Goal: Navigation & Orientation: Find specific page/section

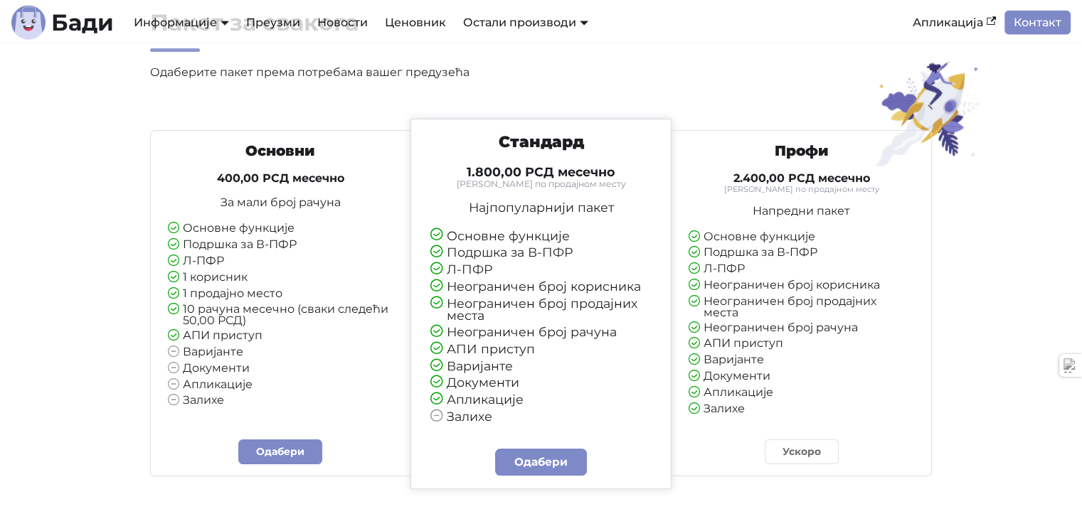
scroll to position [3271, 0]
click at [282, 459] on link "Одабери" at bounding box center [280, 451] width 84 height 25
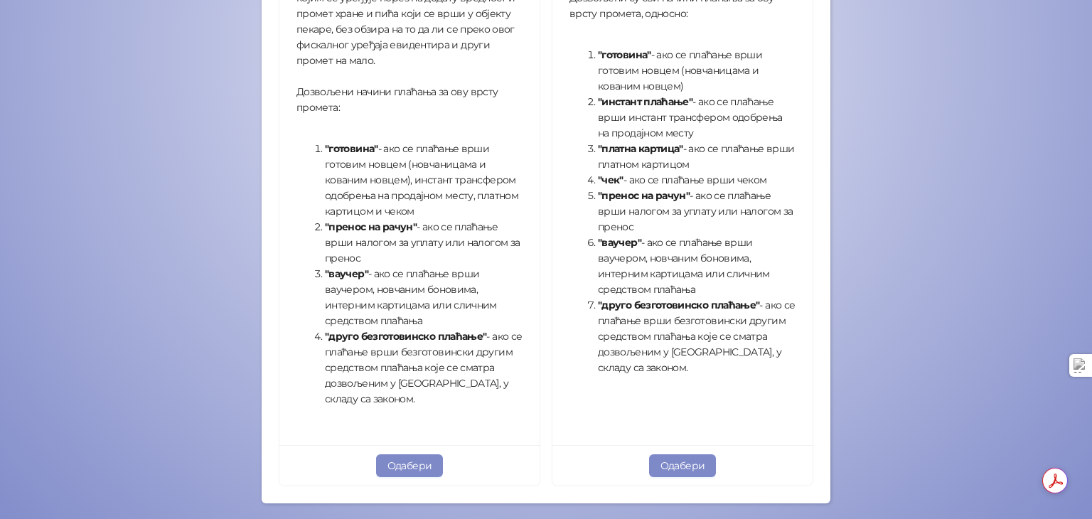
scroll to position [514, 0]
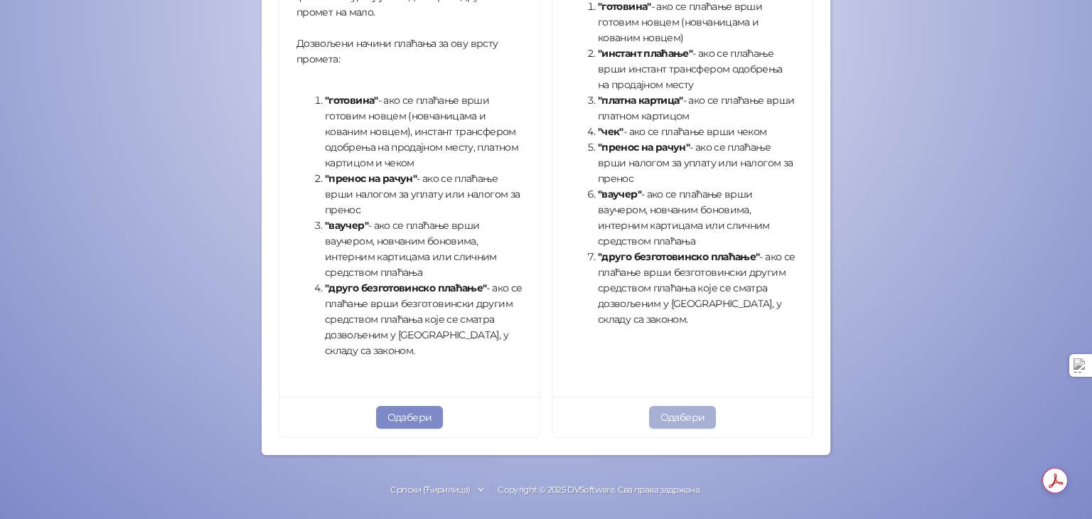
click at [680, 416] on button "Одабери" at bounding box center [683, 417] width 68 height 23
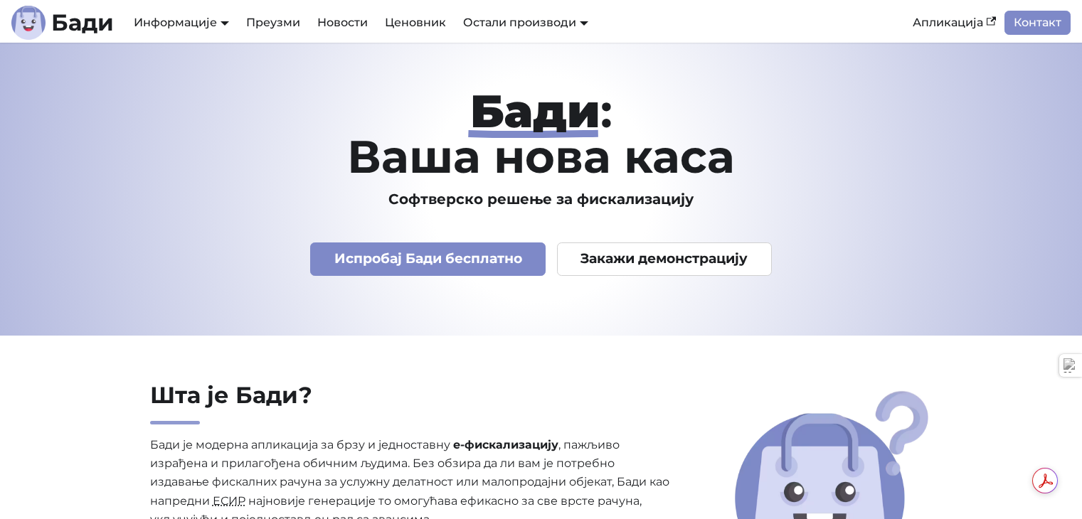
scroll to position [3271, 0]
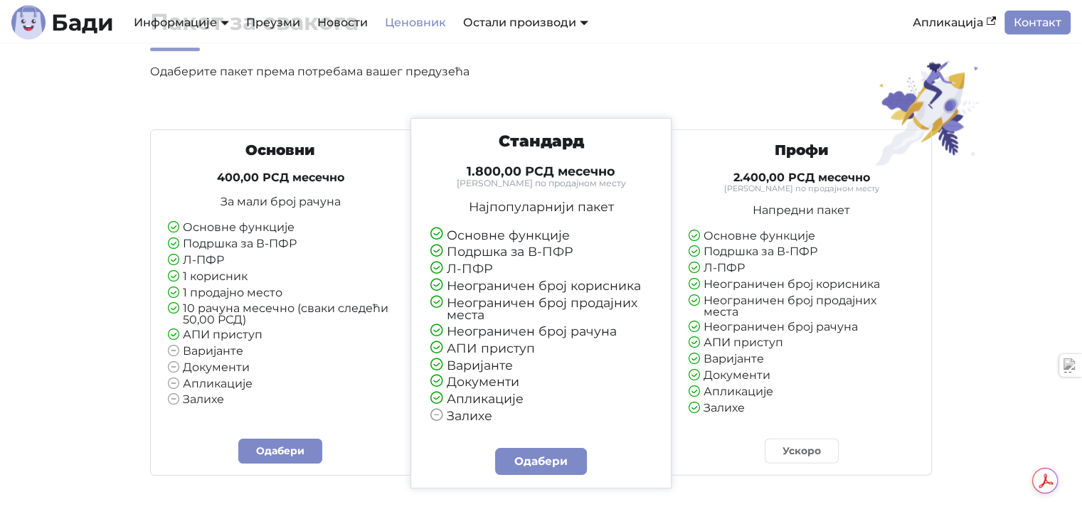
click at [433, 23] on link "Ценовник" at bounding box center [415, 23] width 78 height 24
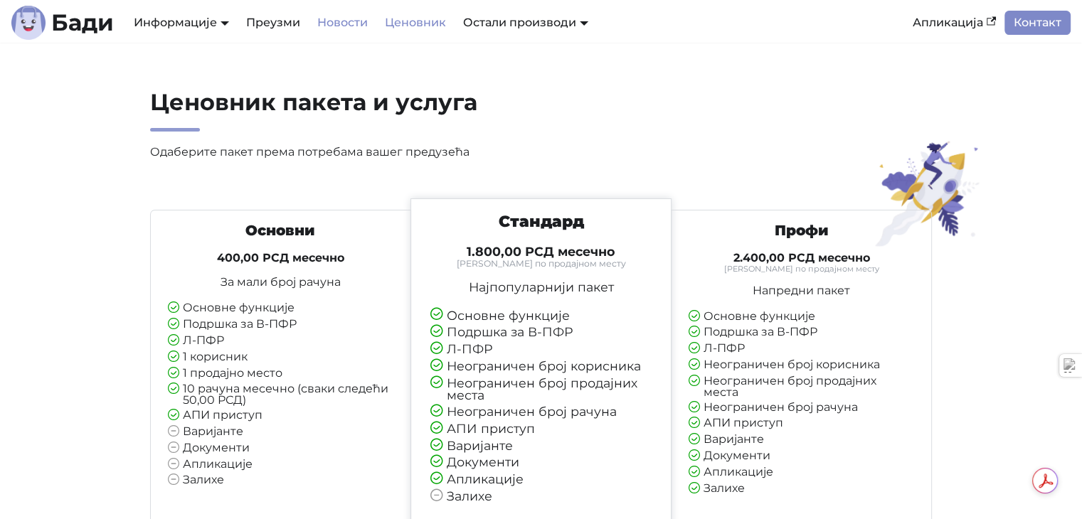
click at [326, 21] on link "Новости" at bounding box center [343, 23] width 68 height 24
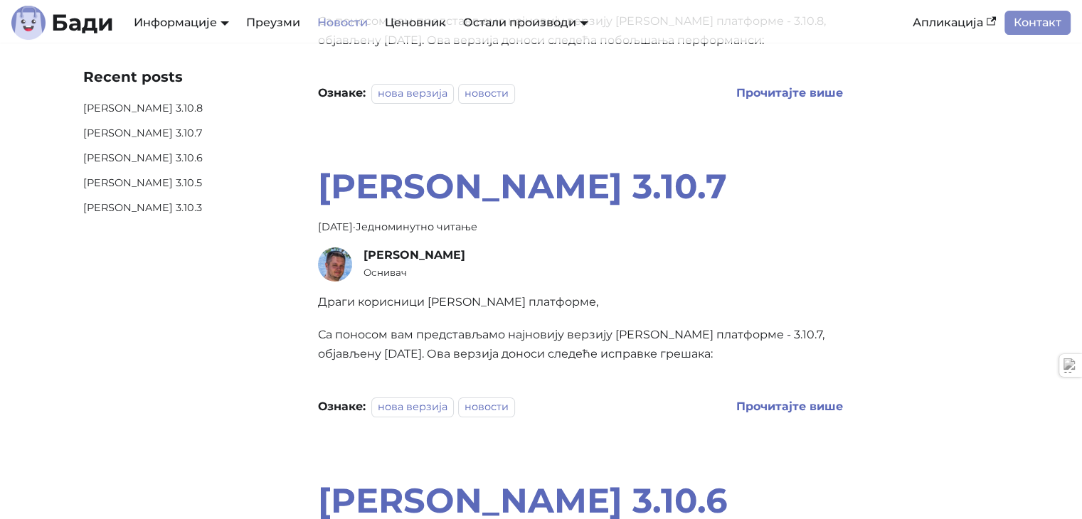
scroll to position [213, 0]
click at [761, 92] on b "Прочитајте више" at bounding box center [788, 94] width 107 height 14
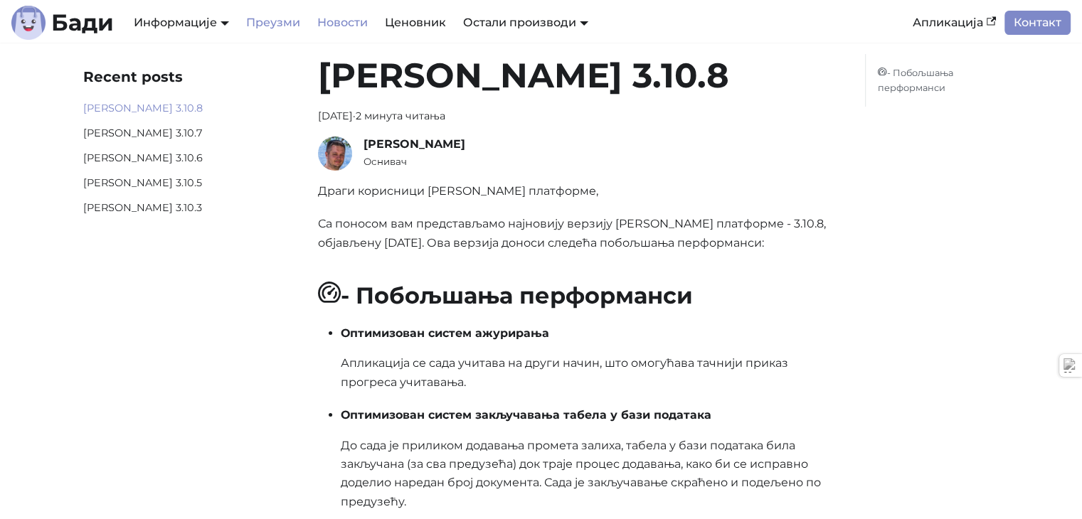
scroll to position [12, 0]
click at [275, 24] on link "Преузми" at bounding box center [273, 23] width 71 height 24
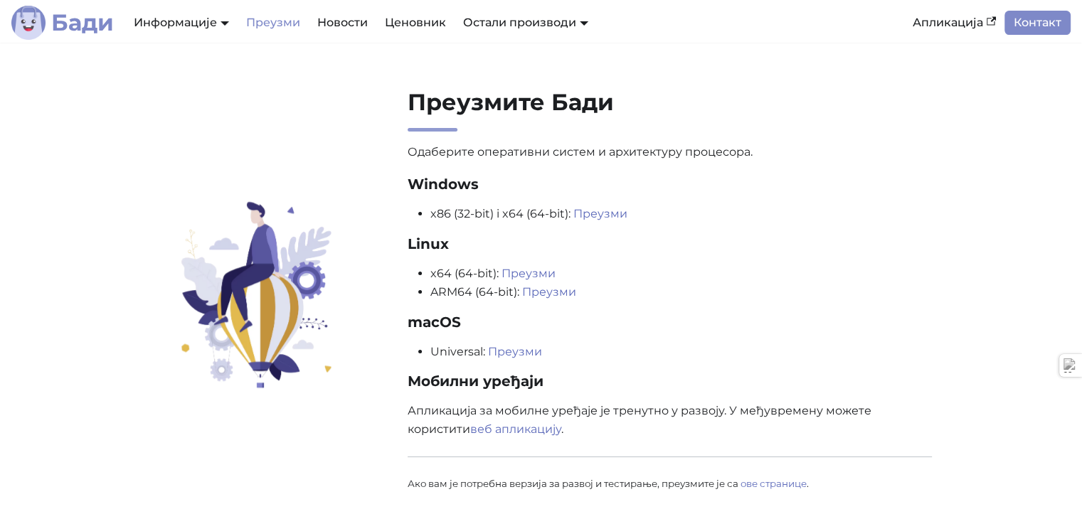
click at [91, 24] on b "Бади" at bounding box center [82, 22] width 63 height 23
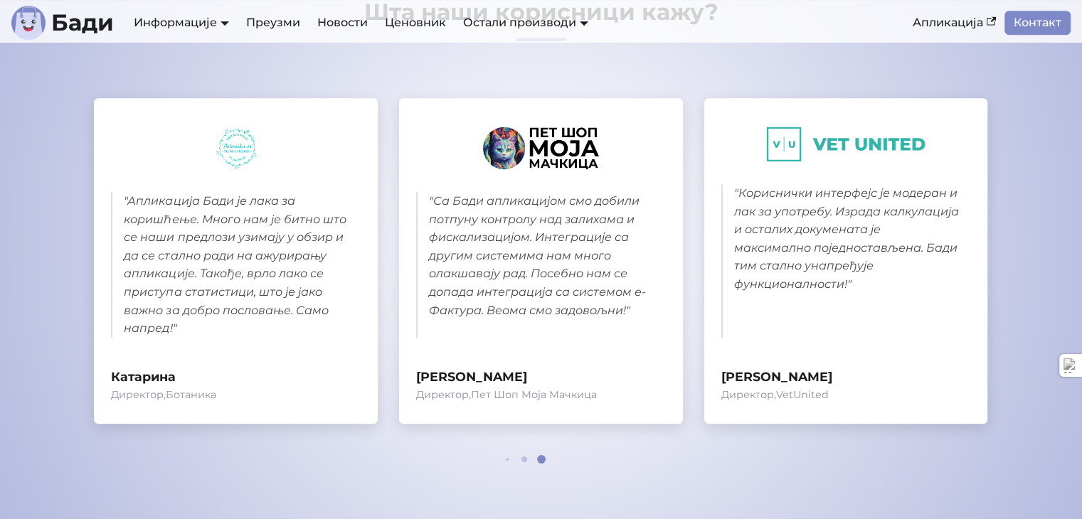
scroll to position [711, 0]
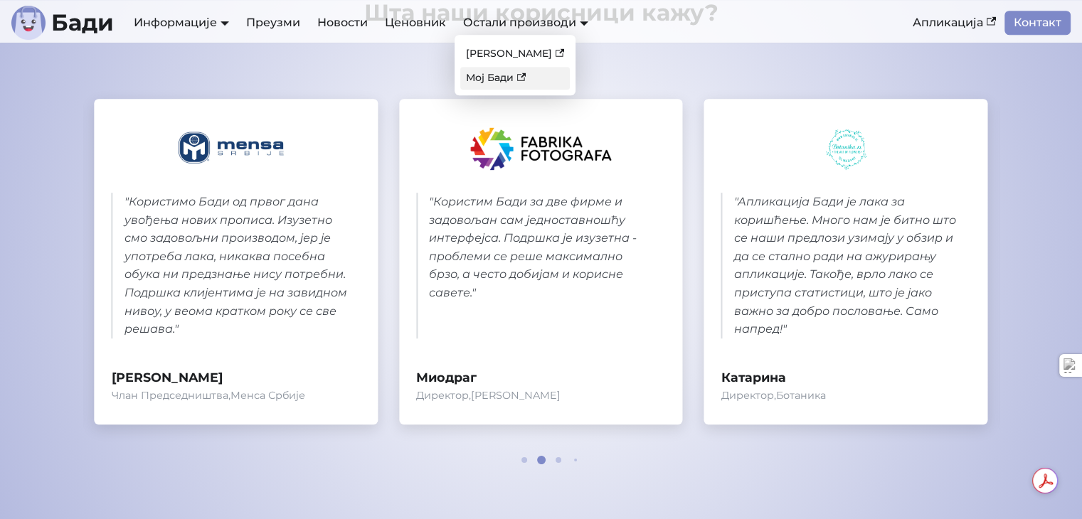
click at [488, 75] on link "Мој Бади" at bounding box center [515, 78] width 110 height 22
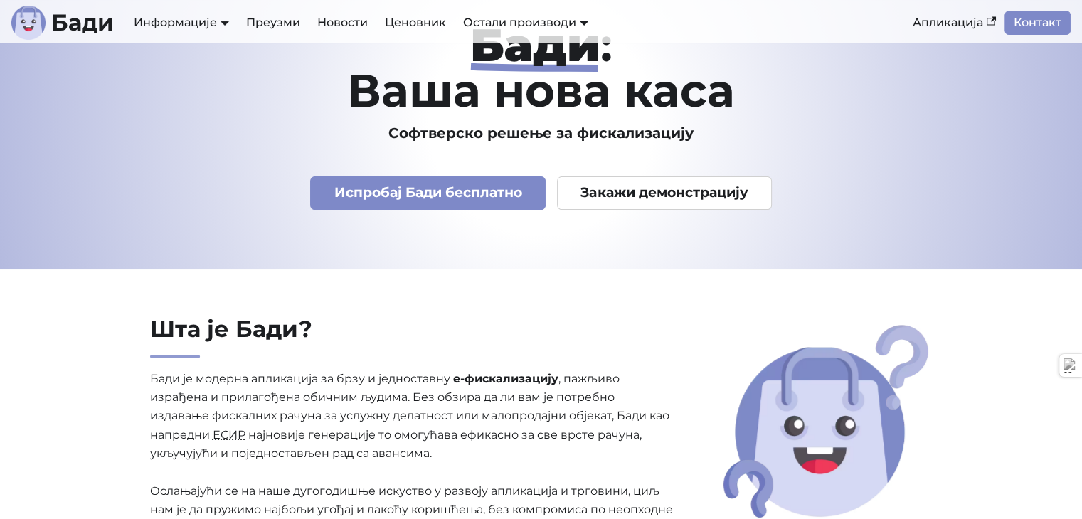
scroll to position [0, 0]
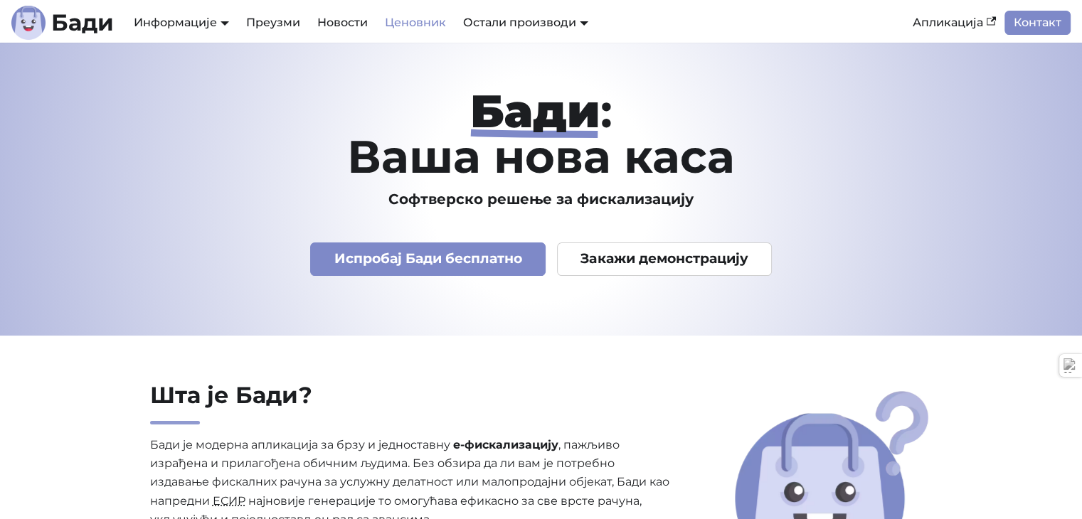
click at [415, 21] on link "Ценовник" at bounding box center [415, 23] width 78 height 24
